Goal: Task Accomplishment & Management: Use online tool/utility

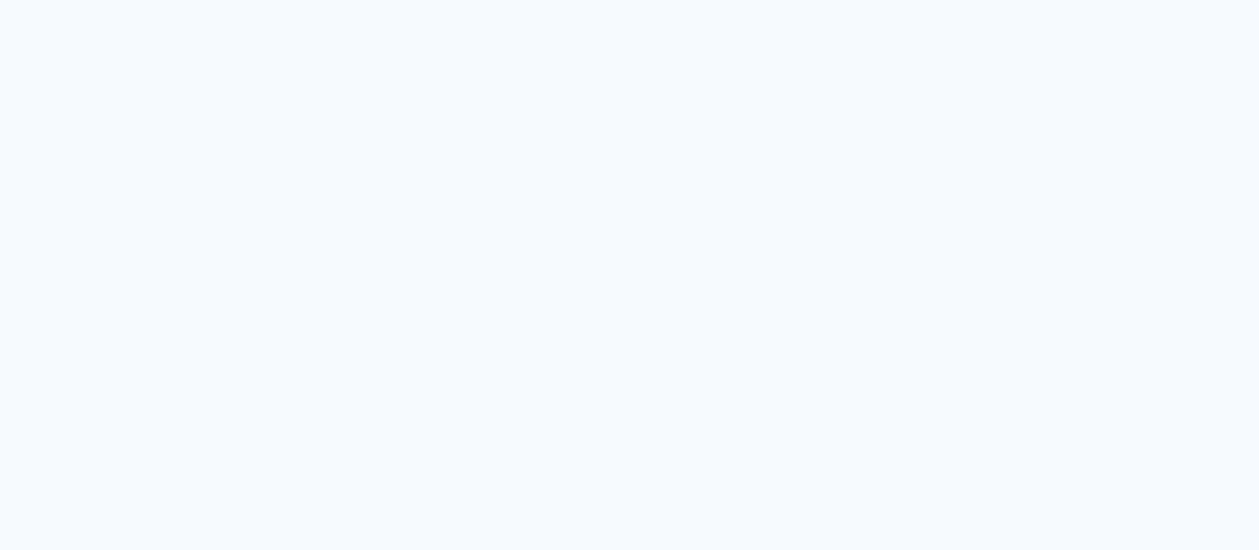
type input "Todas as fotos"
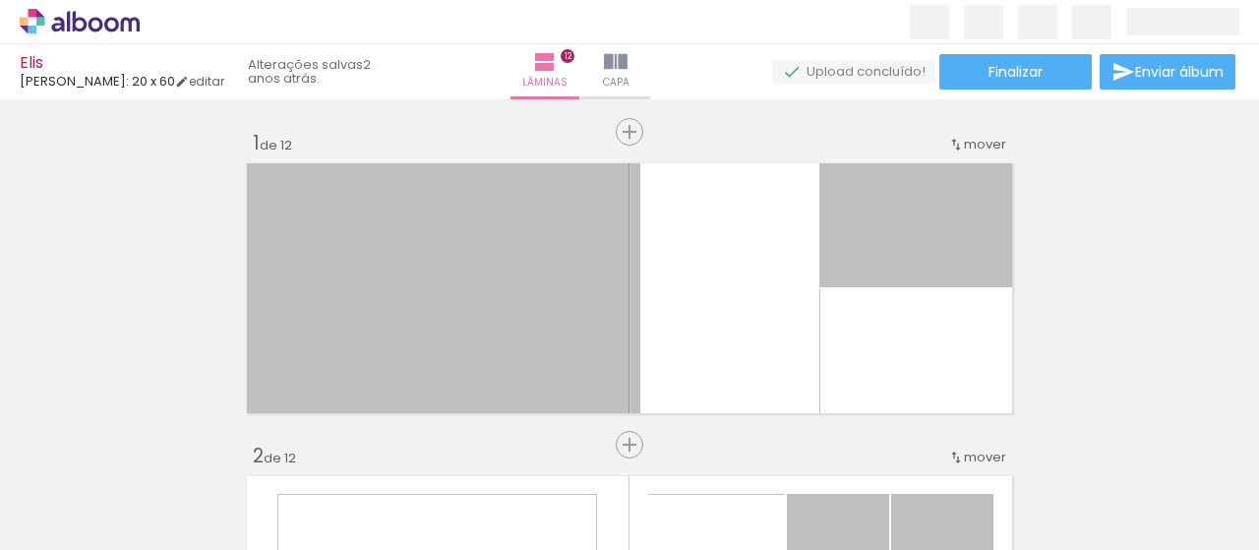
click at [990, 30] on span at bounding box center [983, 22] width 39 height 34
click at [902, 26] on div "› Editor de álbum" at bounding box center [629, 22] width 1259 height 44
